Goal: Transaction & Acquisition: Purchase product/service

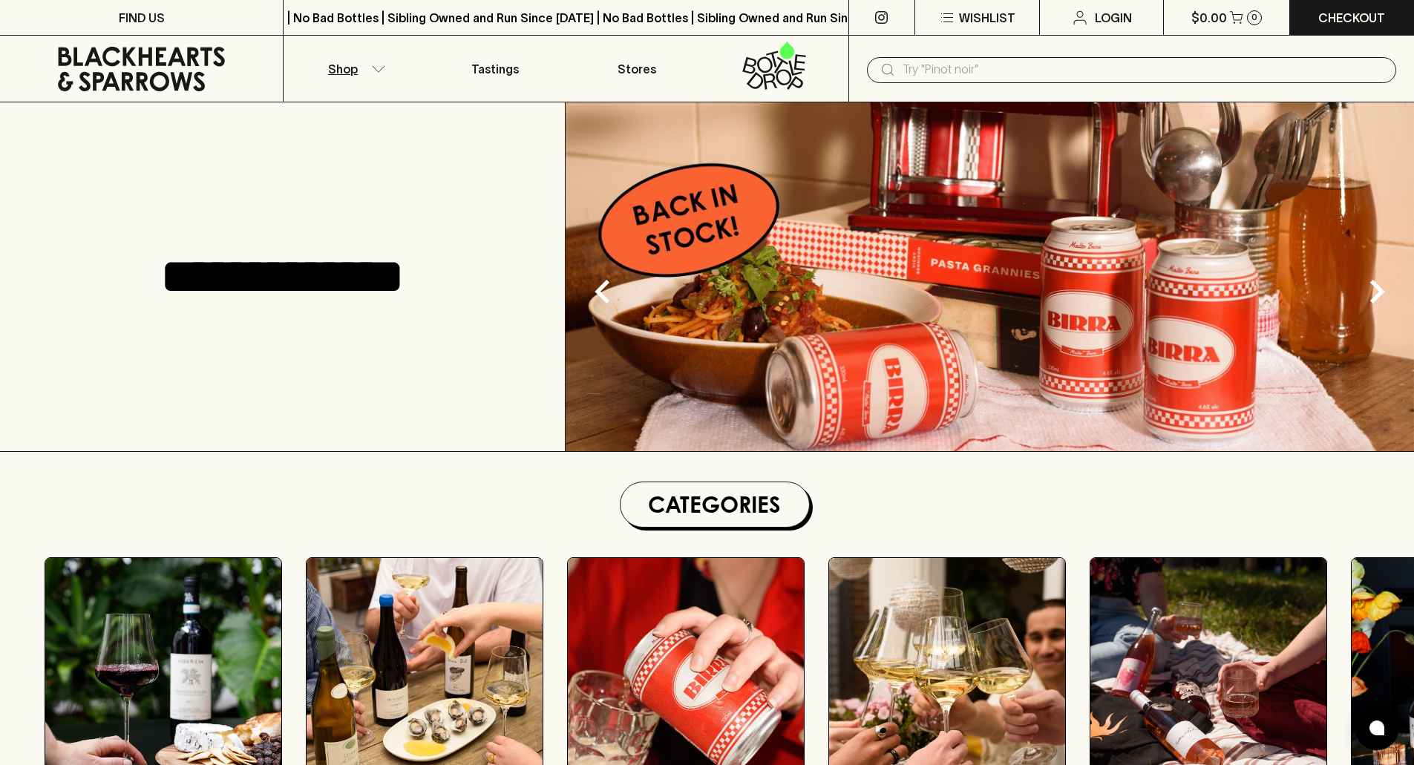
click at [376, 58] on button "Shop" at bounding box center [353, 69] width 141 height 66
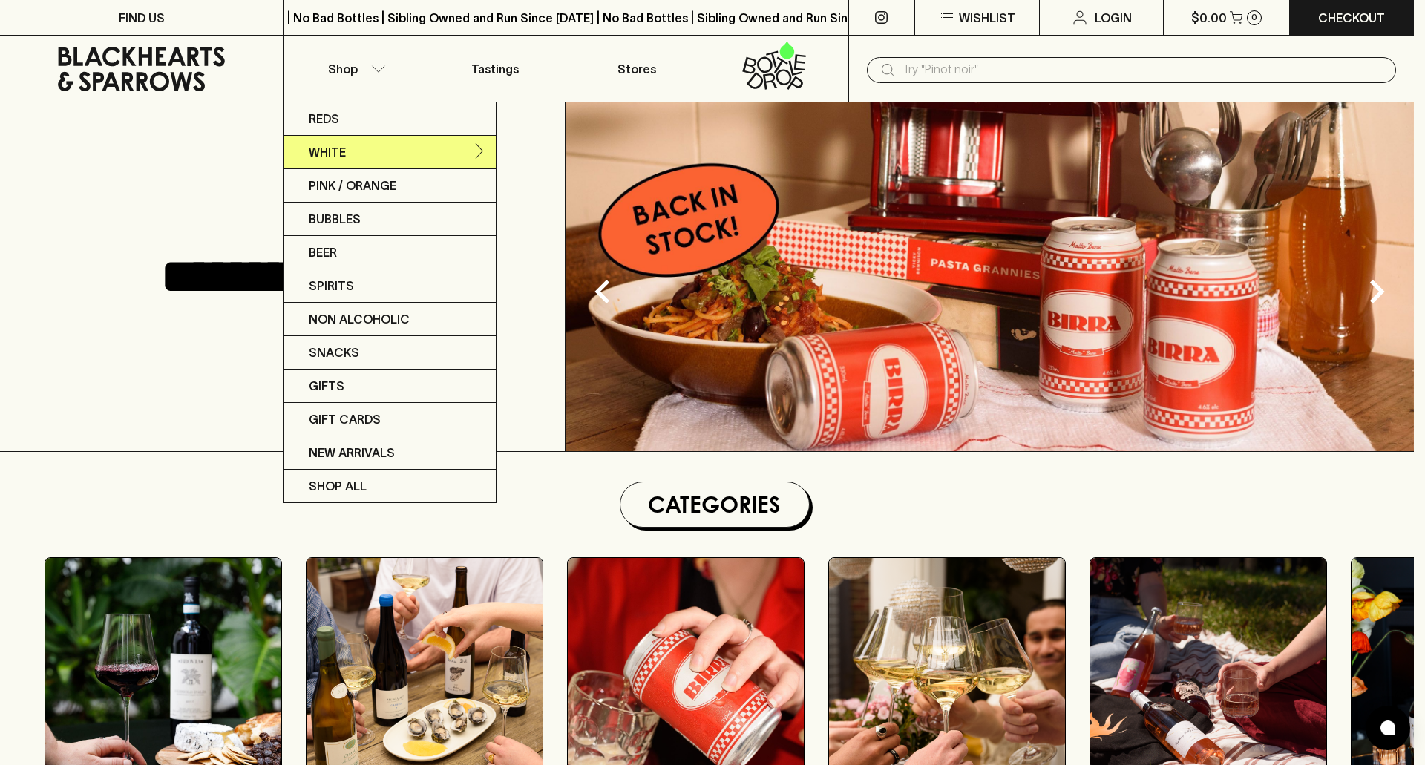
click at [421, 144] on link "White" at bounding box center [389, 152] width 212 height 33
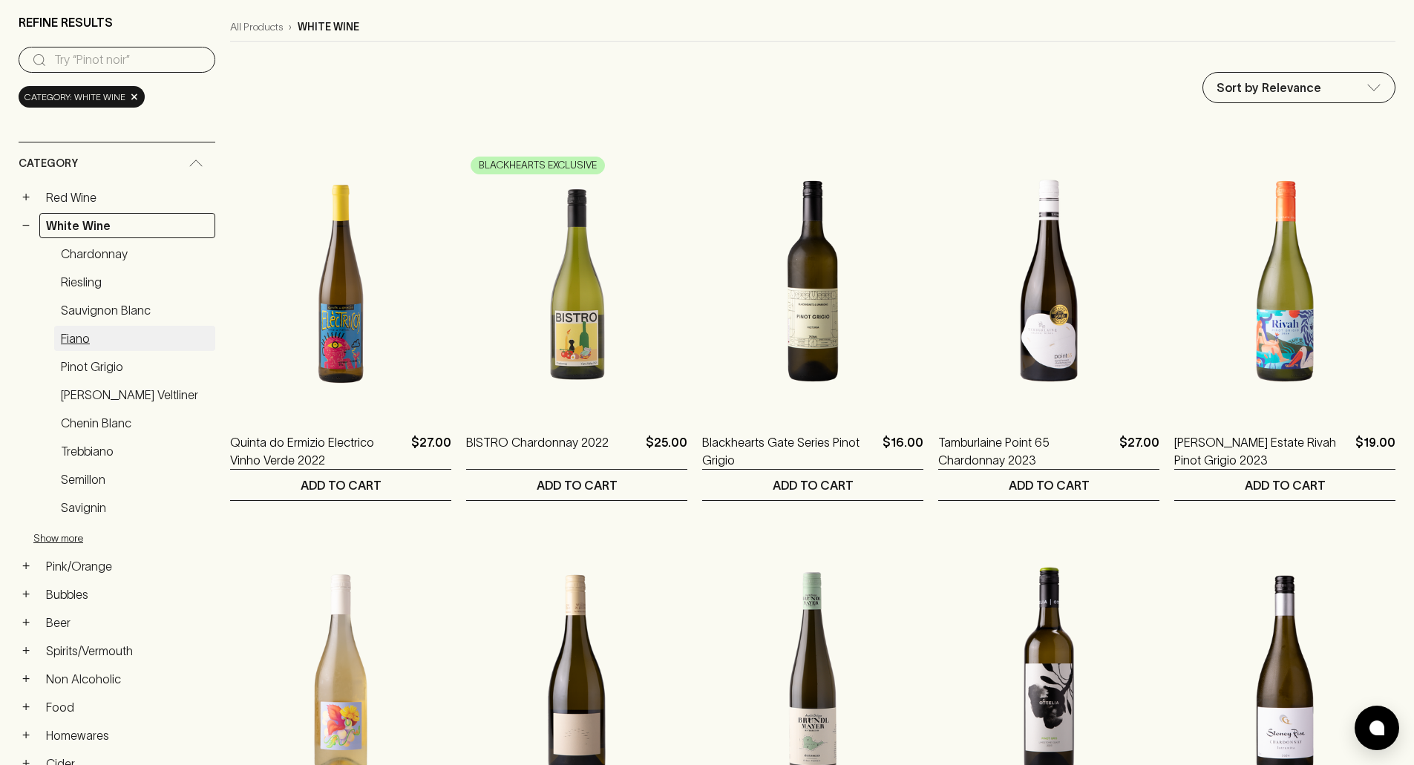
scroll to position [148, 0]
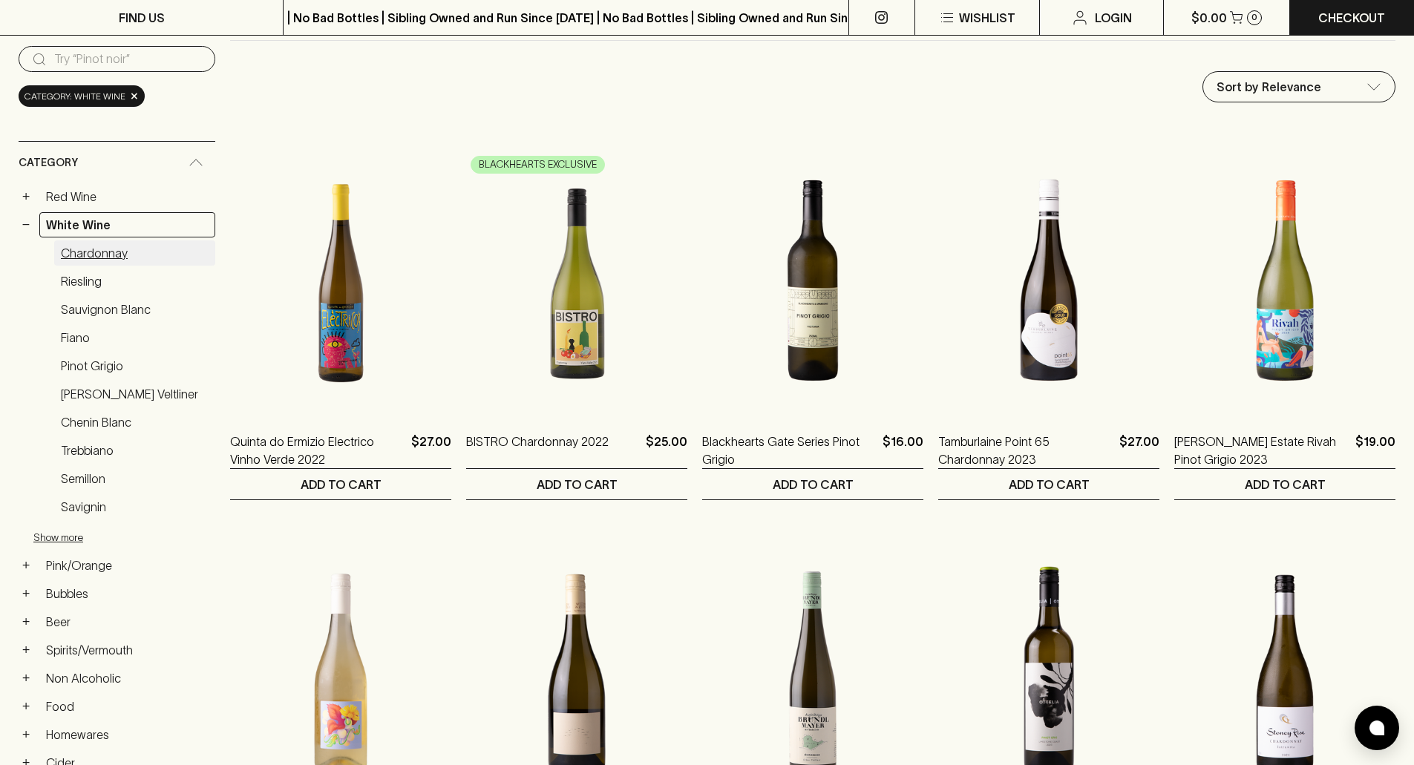
click at [112, 250] on link "Chardonnay" at bounding box center [134, 252] width 161 height 25
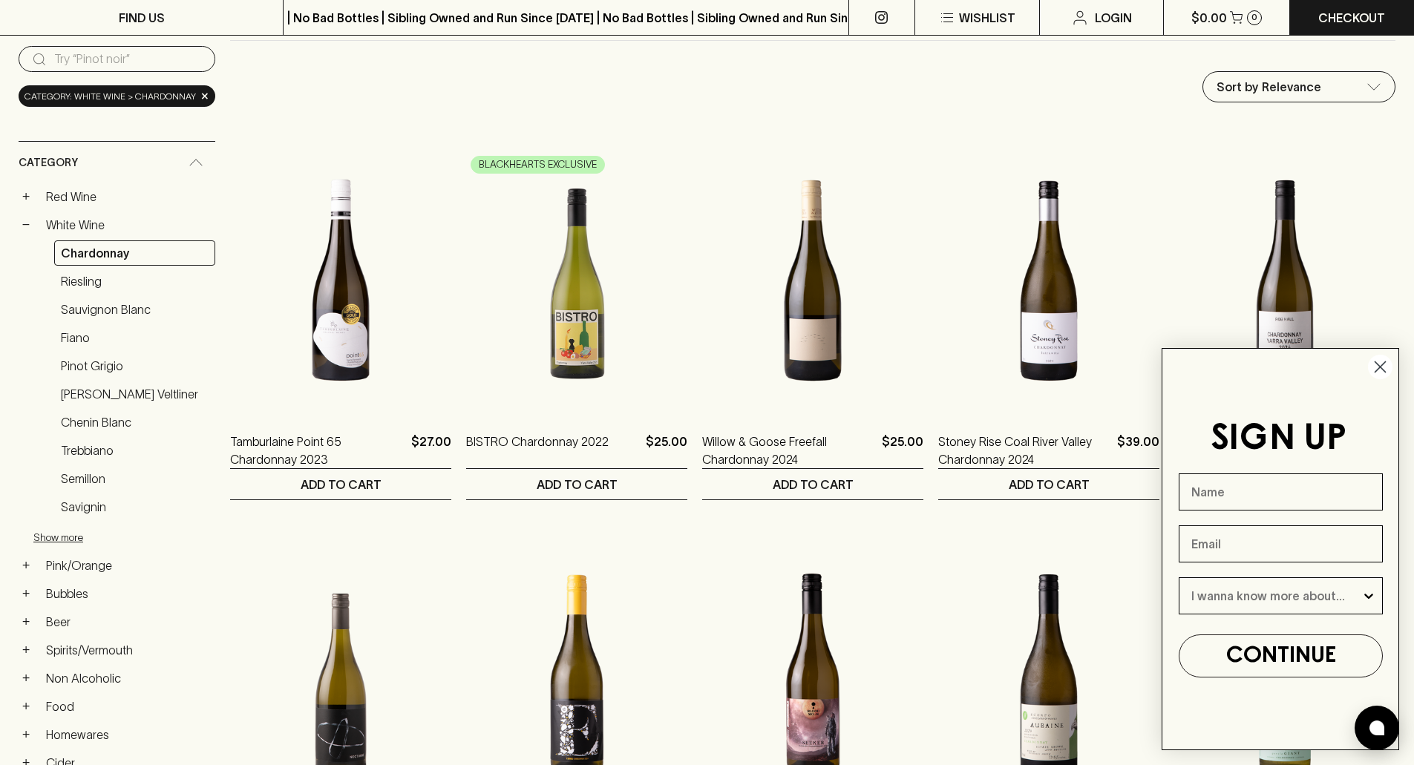
click at [1381, 363] on circle "Close dialog" at bounding box center [1380, 367] width 24 height 24
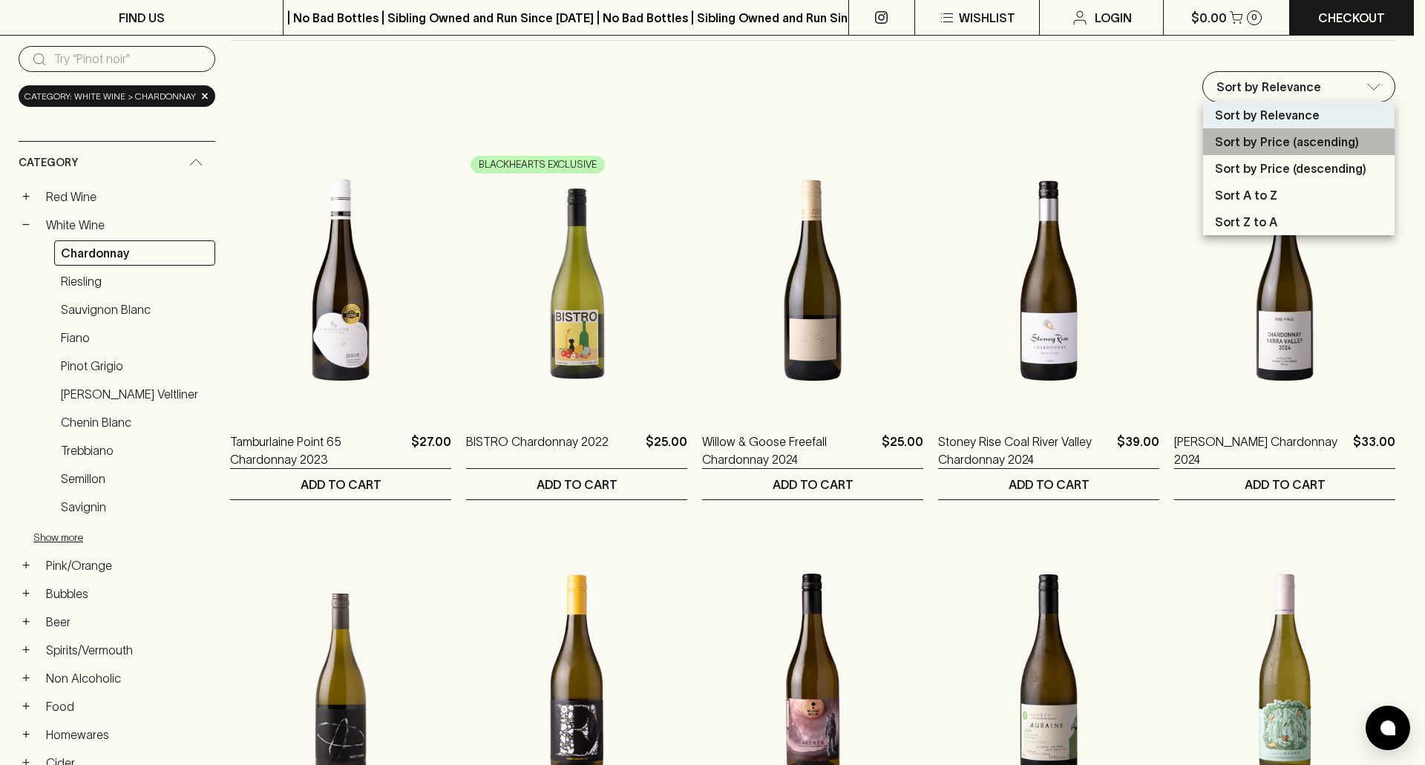
click at [1290, 150] on p "Sort by Price (ascending)" at bounding box center [1287, 142] width 144 height 18
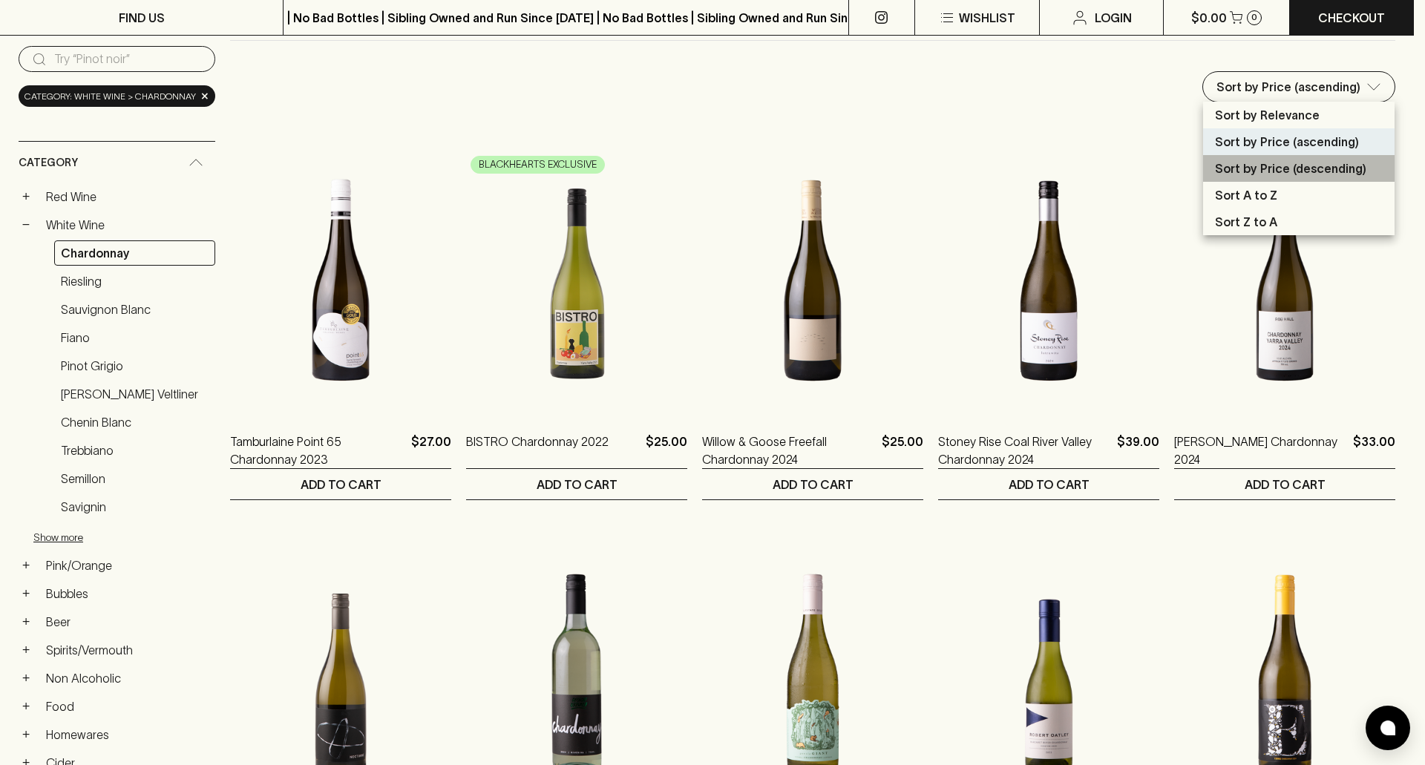
click at [1294, 158] on li "Sort by Price (descending)" at bounding box center [1298, 168] width 191 height 27
type input "price:desc"
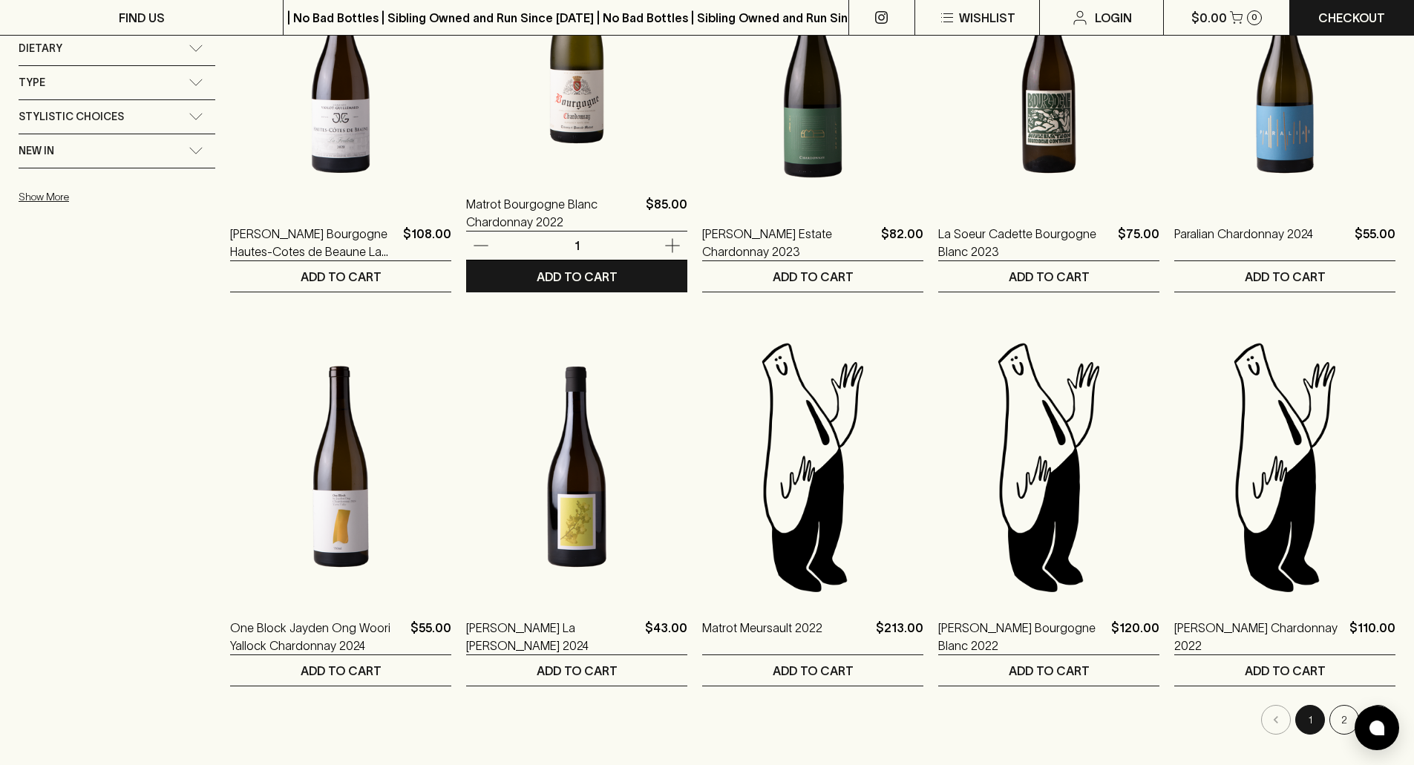
scroll to position [1336, 0]
